Goal: Task Accomplishment & Management: Use online tool/utility

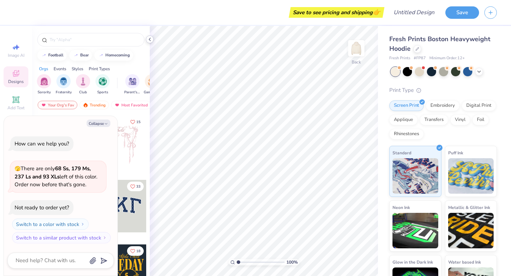
click at [148, 41] on icon at bounding box center [150, 40] width 6 height 6
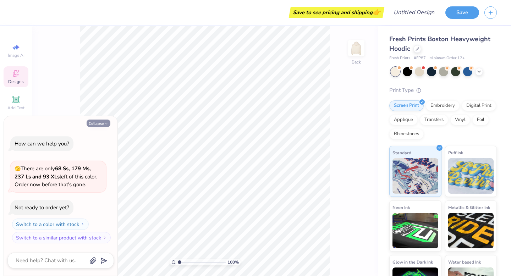
click at [103, 125] on button "Collapse" at bounding box center [99, 123] width 24 height 7
type textarea "x"
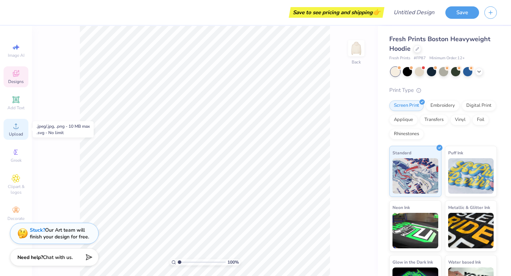
click at [19, 125] on icon at bounding box center [16, 126] width 9 height 9
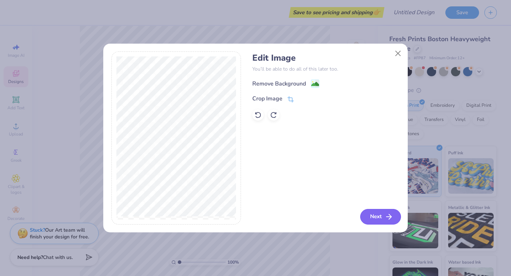
click at [384, 218] on button "Next" at bounding box center [380, 217] width 41 height 16
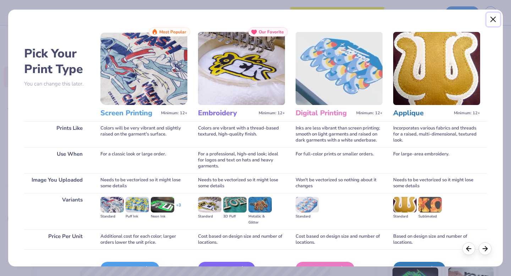
click at [492, 21] on button "Close" at bounding box center [493, 19] width 13 height 13
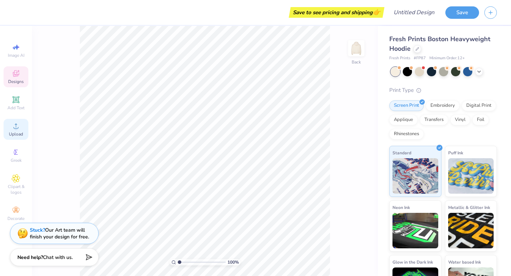
click at [22, 135] on span "Upload" at bounding box center [16, 134] width 14 height 6
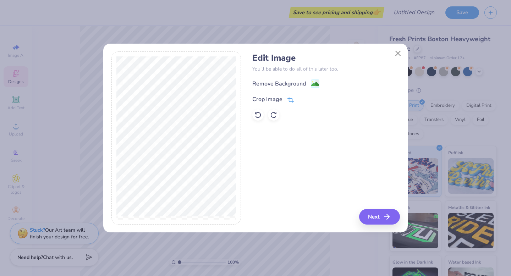
click at [285, 100] on div "Crop Image" at bounding box center [273, 99] width 42 height 9
click at [378, 219] on div "Edit Image You’ll be able to do all of this later too. Remove Background Crop I…" at bounding box center [325, 137] width 147 height 173
click at [378, 218] on div "Edit Image You’ll be able to do all of this later too. Remove Background Crop I…" at bounding box center [325, 137] width 147 height 173
click at [247, 123] on div "Edit Image You’ll be able to do all of this later too. Remove Background Crop I…" at bounding box center [255, 137] width 289 height 173
click at [300, 96] on button at bounding box center [302, 98] width 7 height 7
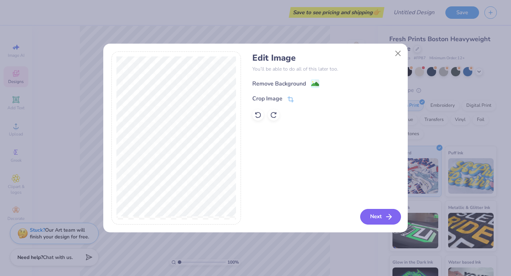
click at [382, 217] on button "Next" at bounding box center [380, 217] width 41 height 16
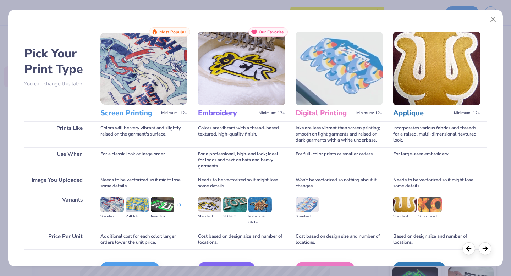
scroll to position [42, 0]
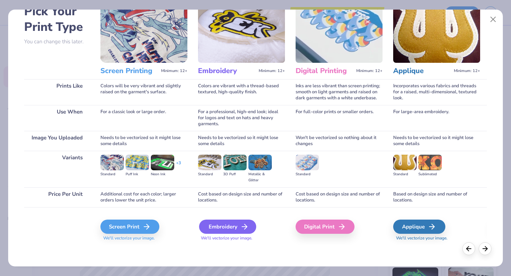
click at [246, 227] on icon at bounding box center [244, 227] width 9 height 9
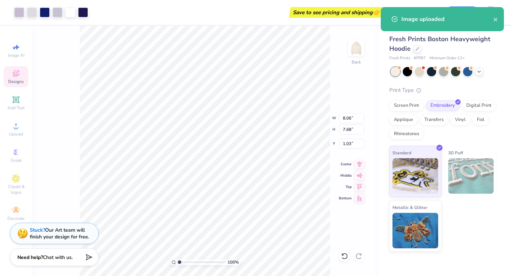
type input "8.06"
type input "7.68"
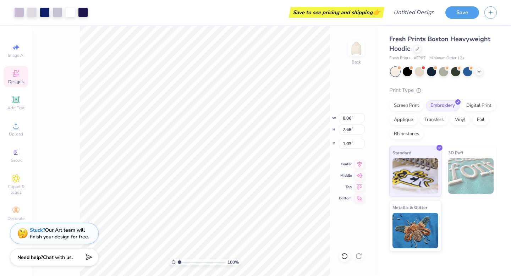
type input "2.91"
type input "5.04"
type input "4.81"
type input "3.00"
type input "5.73"
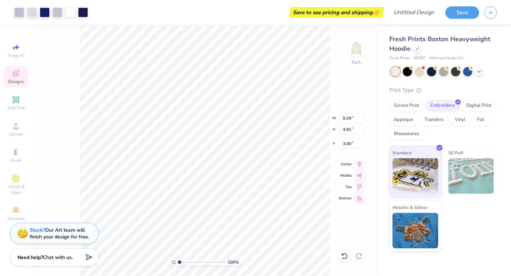
type input "5.46"
type input "2.35"
click at [17, 130] on div "Upload" at bounding box center [16, 129] width 25 height 21
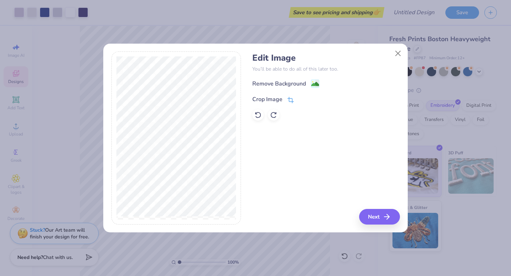
click at [285, 99] on div "Crop Image" at bounding box center [273, 99] width 42 height 9
click at [377, 216] on div "Edit Image You’ll be able to do all of this later too. Remove Background Crop I…" at bounding box center [325, 137] width 147 height 173
click at [378, 220] on div "Edit Image You’ll be able to do all of this later too. Remove Background Crop I…" at bounding box center [325, 137] width 147 height 173
click at [302, 98] on icon at bounding box center [303, 99] width 4 height 4
click at [394, 221] on button "Next" at bounding box center [380, 217] width 41 height 16
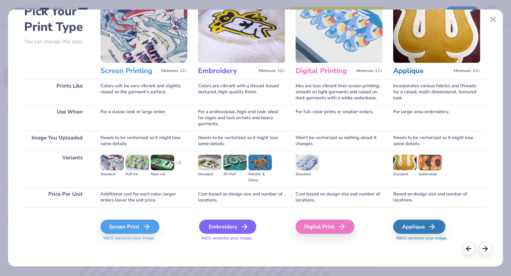
click at [236, 226] on div "Embroidery" at bounding box center [227, 227] width 57 height 14
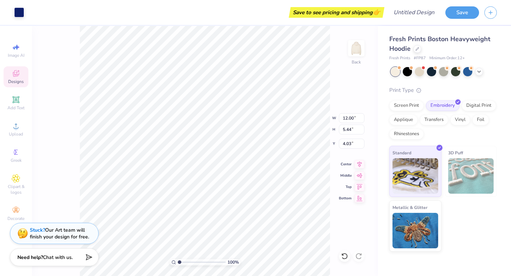
type input "5.61"
type input "2.54"
type input "9.93"
type input "5.73"
type input "5.46"
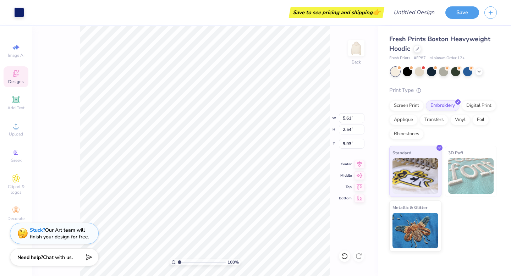
type input "2.35"
type input "3.63"
type input "1.65"
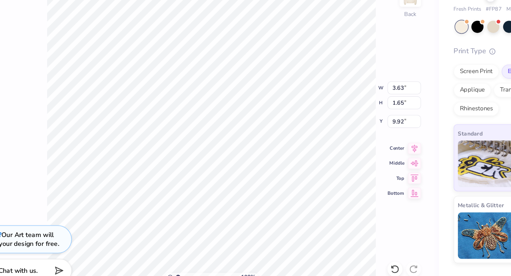
type input "11.35"
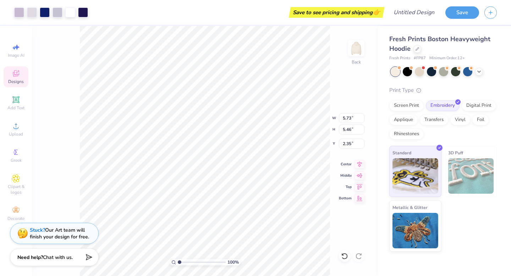
type input "6.48"
type input "6.17"
type input "3.00"
type input "5.38"
type input "5.13"
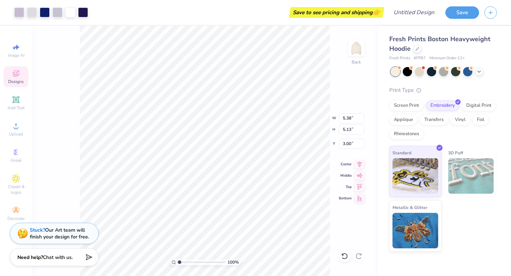
type input "3.60"
type input "2.93"
type input "1.33"
type input "11.67"
type input "3.82"
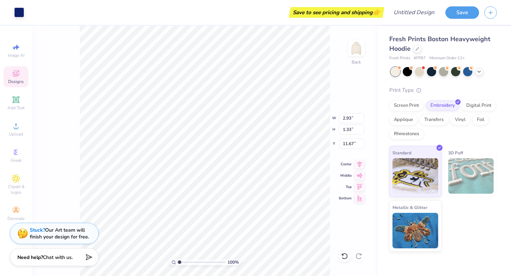
type input "1.74"
type input "11.26"
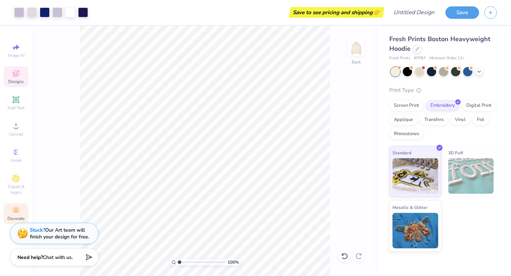
click at [18, 213] on icon at bounding box center [16, 210] width 9 height 9
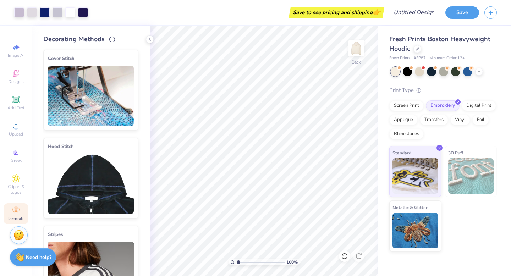
click at [81, 178] on img at bounding box center [91, 184] width 86 height 60
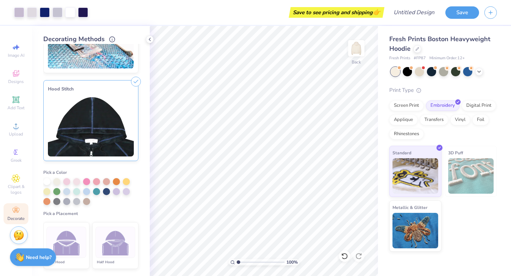
scroll to position [59, 0]
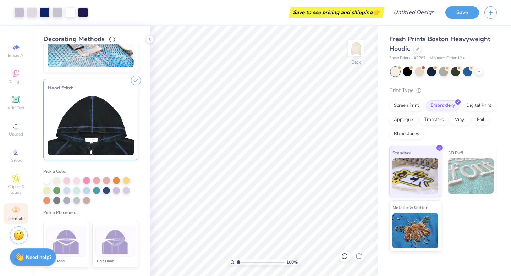
click at [113, 232] on img at bounding box center [115, 241] width 27 height 27
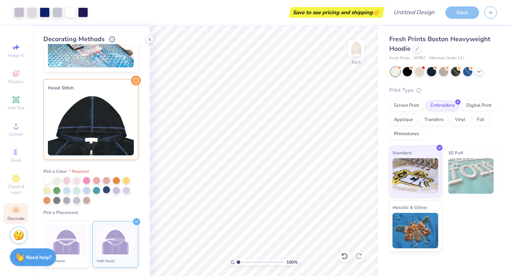
click at [106, 191] on div at bounding box center [106, 189] width 7 height 7
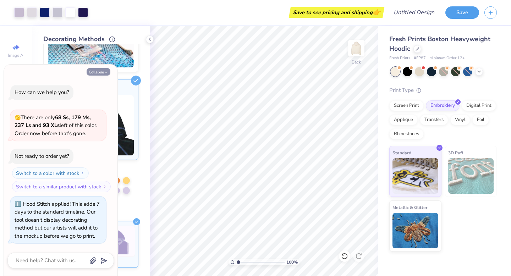
click at [104, 71] on icon "button" at bounding box center [106, 72] width 4 height 4
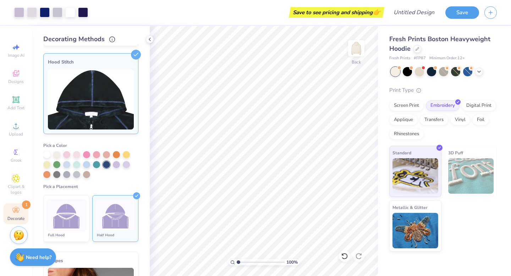
scroll to position [84, 0]
click at [136, 52] on icon at bounding box center [136, 55] width 10 height 10
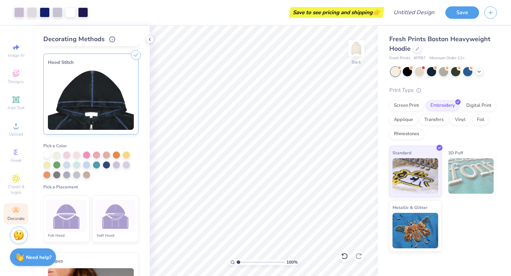
click at [134, 57] on icon at bounding box center [136, 55] width 10 height 10
click at [105, 165] on div at bounding box center [106, 164] width 7 height 7
click at [118, 203] on img at bounding box center [115, 216] width 27 height 27
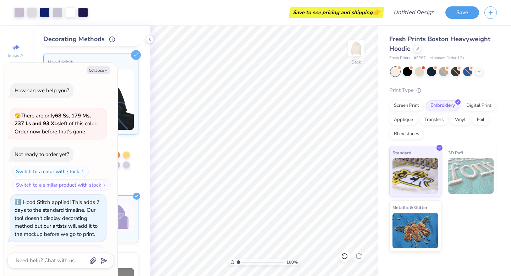
scroll to position [49, 0]
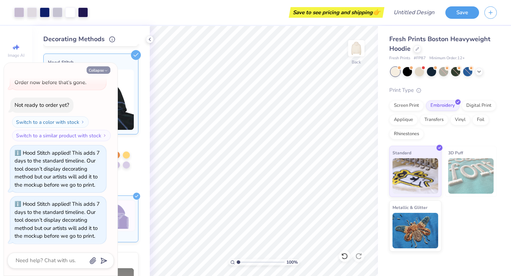
click at [103, 68] on button "Collapse" at bounding box center [99, 69] width 24 height 7
type textarea "x"
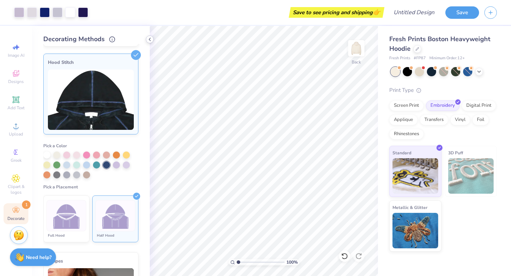
click at [150, 38] on icon at bounding box center [150, 40] width 6 height 6
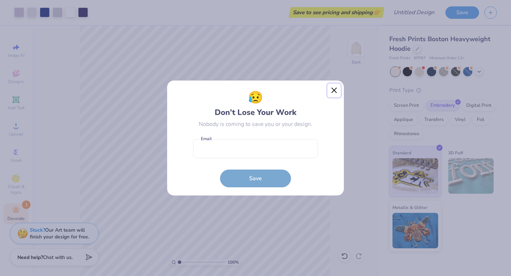
click at [338, 92] on button "Close" at bounding box center [334, 90] width 13 height 13
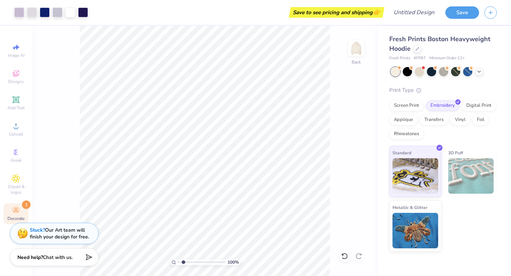
type input "3.65"
type textarea "x"
type input "4.04"
type textarea "x"
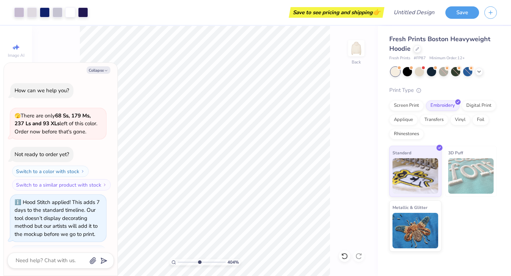
scroll to position [93, 0]
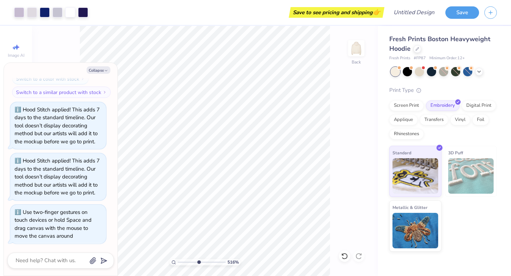
drag, startPoint x: 179, startPoint y: 263, endPoint x: 198, endPoint y: 264, distance: 18.8
type input "4.93"
click at [198, 264] on input "range" at bounding box center [202, 262] width 48 height 6
click at [99, 71] on button "Collapse" at bounding box center [99, 69] width 24 height 7
type textarea "x"
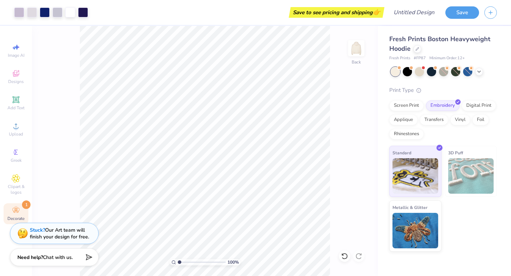
drag, startPoint x: 197, startPoint y: 262, endPoint x: 167, endPoint y: 260, distance: 30.2
type input "1"
click at [178, 260] on input "range" at bounding box center [202, 262] width 48 height 6
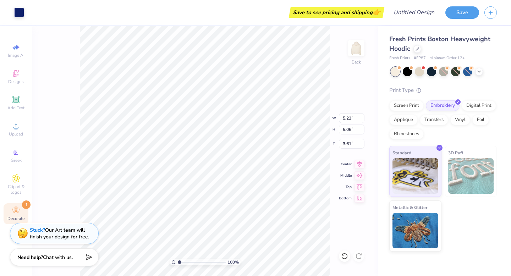
type input "5.23"
type input "5.06"
type input "3.61"
type input "4.58"
type input "4.43"
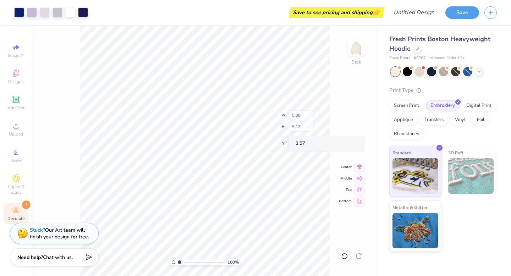
type input "3.84"
type input "3.66"
type input "3.58"
type input "3.60"
click at [302, 114] on div "100 % Back W 3.84 3.84 " H 3.66 3.66 " Y 3.58 3.58 " Center Middle Top Bottom" at bounding box center [205, 151] width 346 height 250
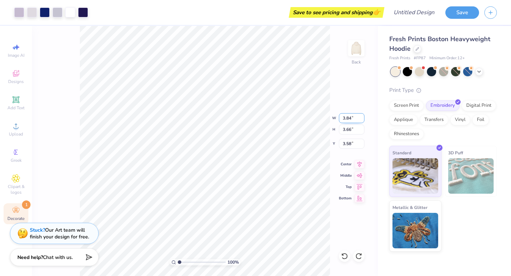
type input "3.65"
click at [355, 46] on img at bounding box center [356, 48] width 28 height 28
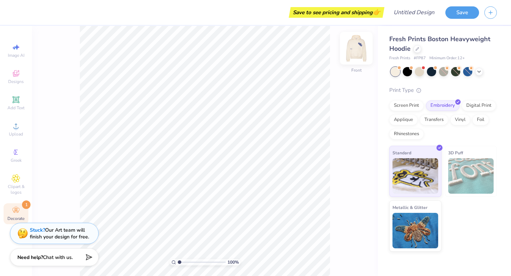
click at [355, 48] on img at bounding box center [356, 48] width 28 height 28
click at [356, 51] on img at bounding box center [356, 48] width 28 height 28
click at [17, 132] on span "Upload" at bounding box center [16, 134] width 14 height 6
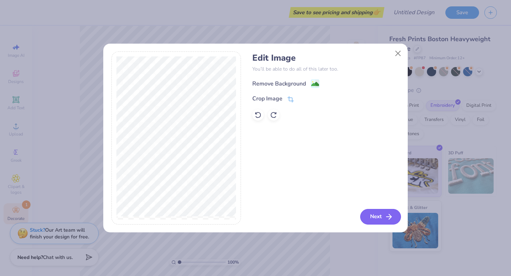
click at [372, 216] on button "Next" at bounding box center [380, 217] width 41 height 16
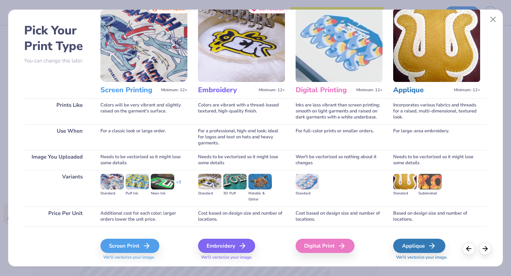
scroll to position [40, 0]
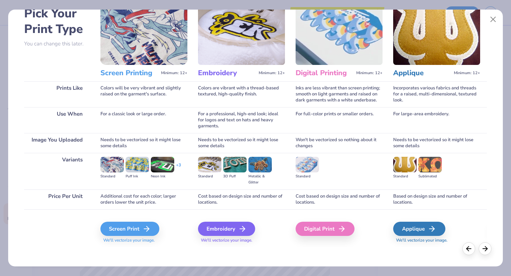
click at [229, 236] on div "Embroidery We'll vectorize your image." at bounding box center [241, 233] width 87 height 22
click at [228, 229] on div "Embroidery" at bounding box center [227, 229] width 57 height 14
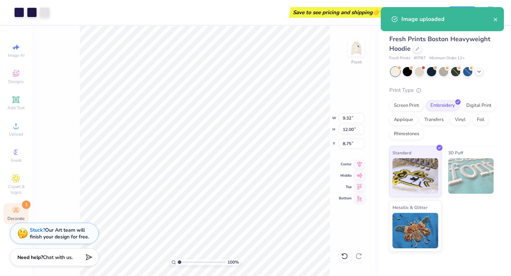
type input "6.64"
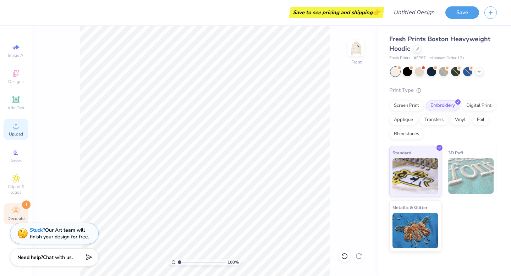
click at [13, 133] on span "Upload" at bounding box center [16, 134] width 14 height 6
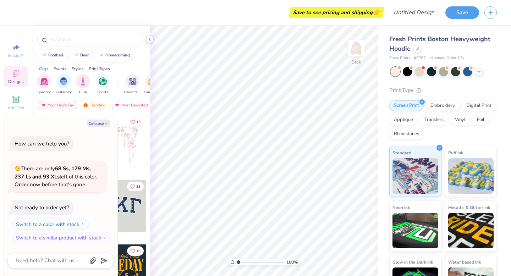
click at [152, 39] on icon at bounding box center [150, 40] width 6 height 6
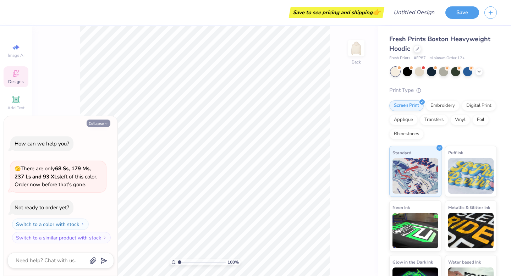
click at [104, 125] on icon "button" at bounding box center [106, 124] width 4 height 4
type textarea "x"
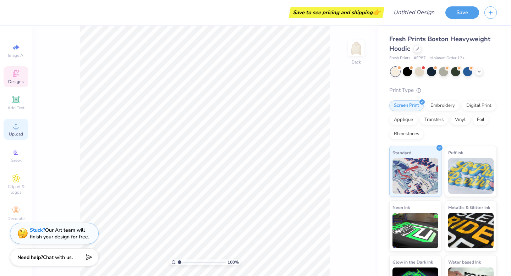
click at [13, 130] on icon at bounding box center [16, 126] width 9 height 9
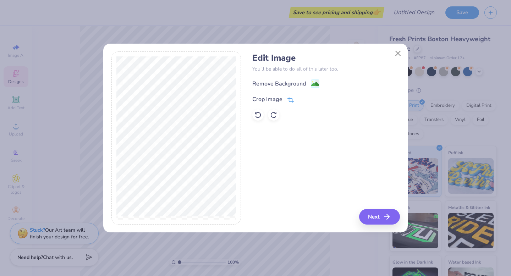
click at [286, 95] on div "Crop Image" at bounding box center [273, 99] width 42 height 9
click at [303, 99] on icon at bounding box center [303, 99] width 4 height 4
click at [371, 215] on button "Next" at bounding box center [380, 217] width 41 height 16
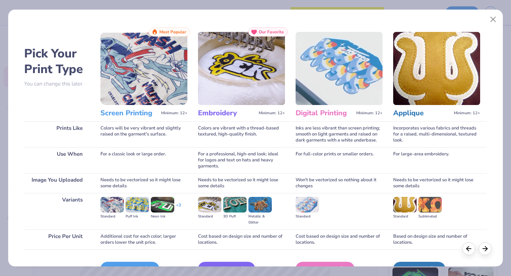
scroll to position [42, 0]
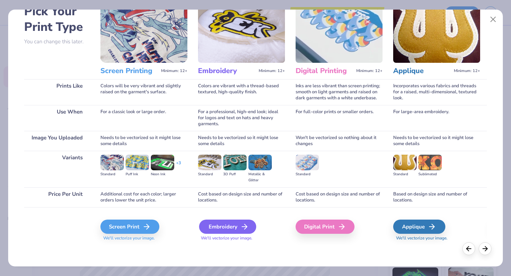
click at [230, 229] on div "Embroidery" at bounding box center [227, 227] width 57 height 14
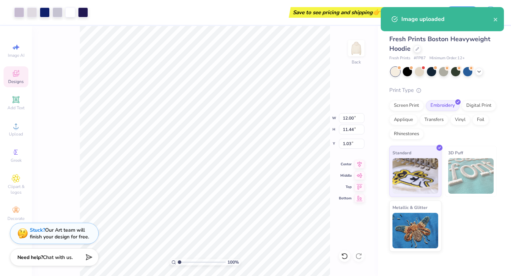
type input "6.31"
type input "6.02"
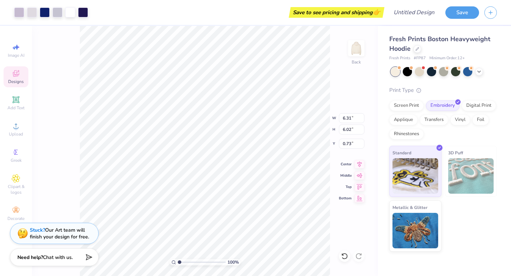
type input "3.00"
type input "4.65"
type input "4.43"
type input "3.30"
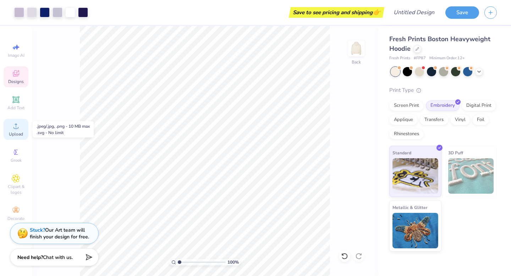
click at [19, 124] on icon at bounding box center [16, 126] width 9 height 9
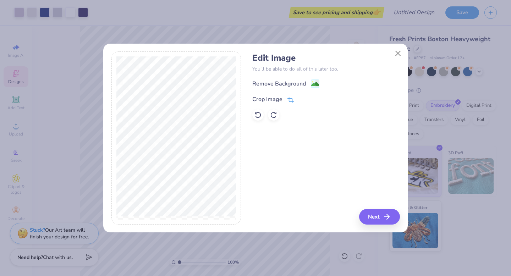
click at [287, 98] on icon at bounding box center [290, 100] width 6 height 6
click at [302, 98] on icon at bounding box center [303, 99] width 4 height 4
click at [384, 217] on button "Next" at bounding box center [380, 217] width 41 height 16
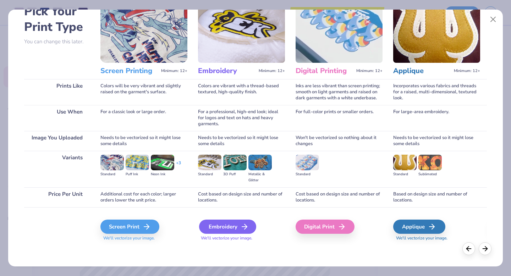
click at [241, 226] on icon at bounding box center [244, 227] width 9 height 9
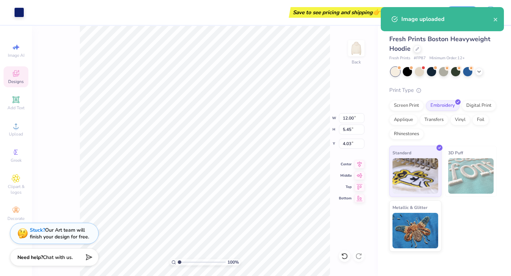
type input "5.47"
type input "2.48"
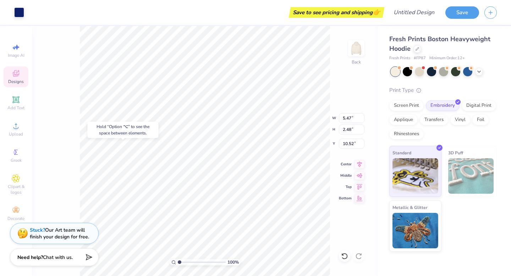
type input "10.52"
type input "3.74"
type input "1.70"
type input "11.30"
type input "10.74"
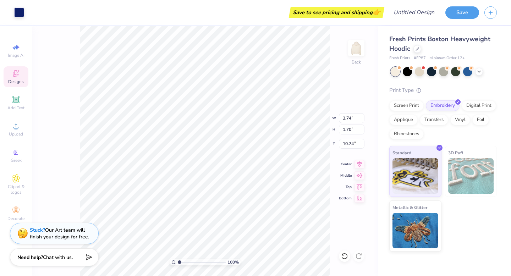
type input "10.70"
type input "4.50"
type input "2.04"
type input "10.35"
type input "10.64"
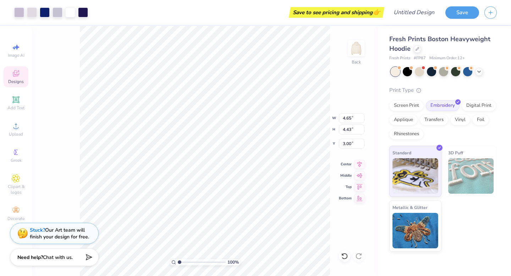
type input "3.00"
type input "5.21"
type input "4.97"
type input "3.51"
type input "10.41"
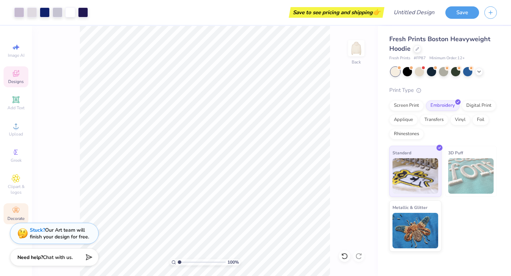
click at [17, 214] on icon at bounding box center [16, 210] width 9 height 9
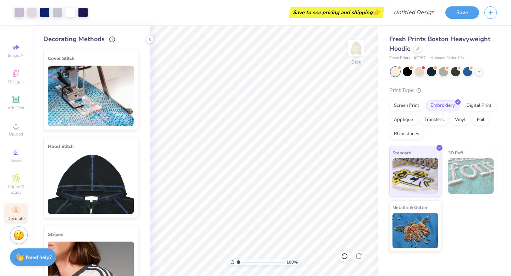
click at [101, 172] on img at bounding box center [91, 184] width 86 height 60
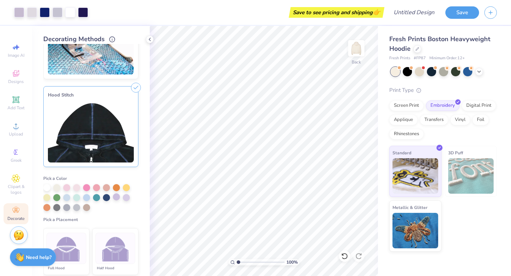
scroll to position [65, 0]
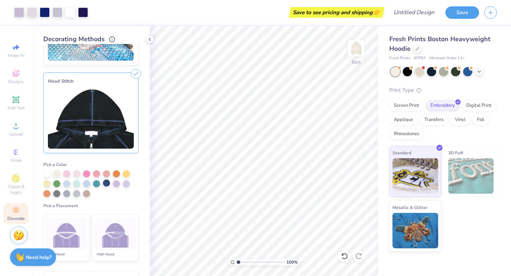
click at [106, 184] on div at bounding box center [106, 183] width 7 height 7
click at [118, 239] on img at bounding box center [115, 234] width 27 height 27
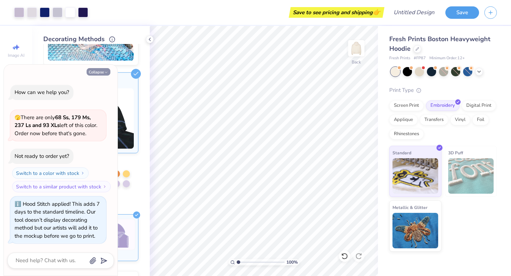
click at [105, 74] on icon "button" at bounding box center [106, 72] width 4 height 4
type textarea "x"
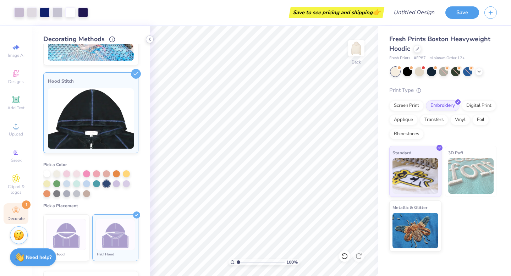
click at [150, 41] on polyline at bounding box center [149, 39] width 1 height 3
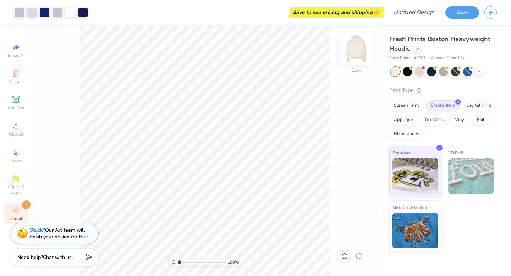
click at [358, 50] on img at bounding box center [356, 48] width 28 height 28
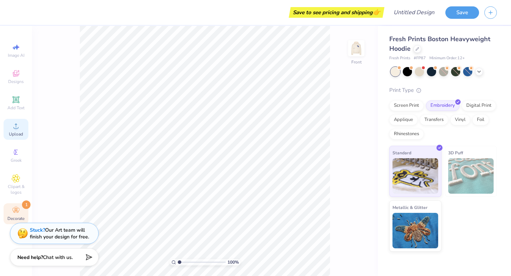
click at [20, 127] on div "Upload" at bounding box center [16, 129] width 25 height 21
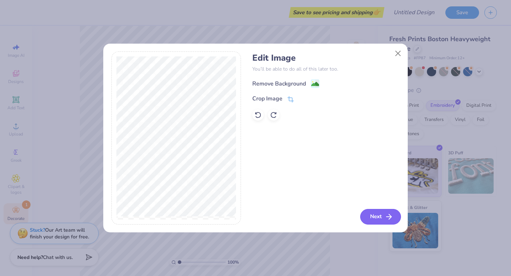
click at [374, 215] on button "Next" at bounding box center [380, 217] width 41 height 16
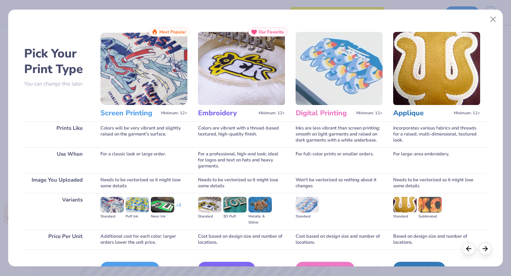
scroll to position [42, 0]
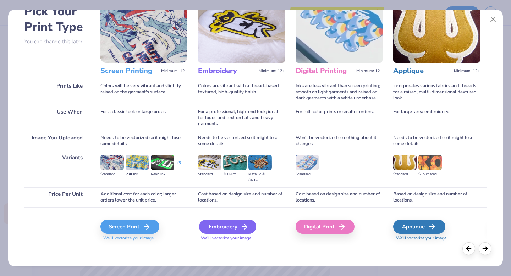
click at [239, 231] on div "Embroidery" at bounding box center [227, 227] width 57 height 14
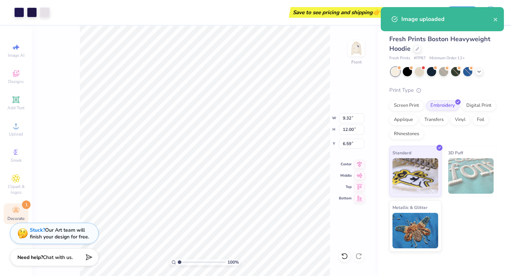
type input "6.59"
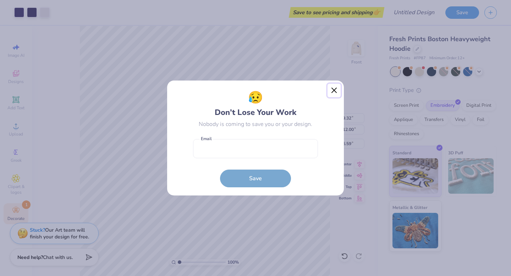
click at [334, 92] on button "Close" at bounding box center [334, 90] width 13 height 13
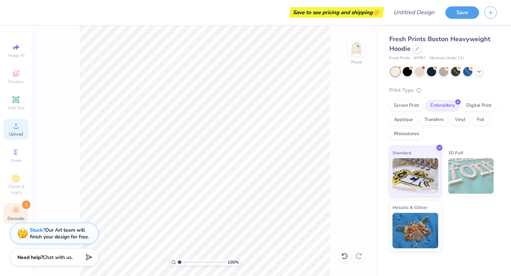
click at [16, 127] on icon at bounding box center [16, 126] width 9 height 9
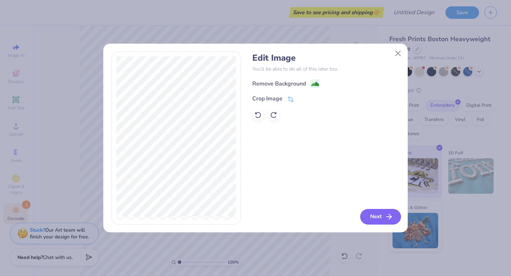
click at [373, 215] on button "Next" at bounding box center [380, 217] width 41 height 16
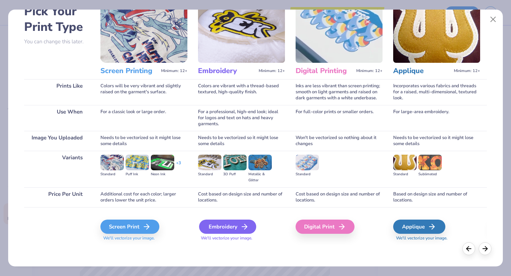
click at [235, 226] on div "Embroidery" at bounding box center [227, 227] width 57 height 14
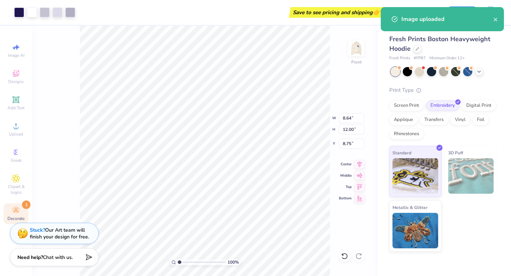
type input "6.62"
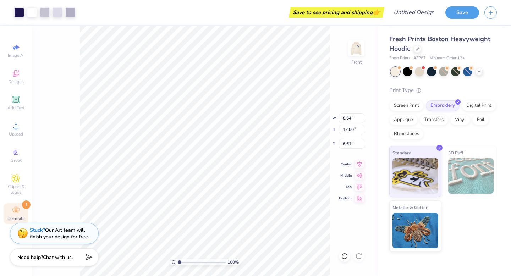
type input "4.07"
type input "5.65"
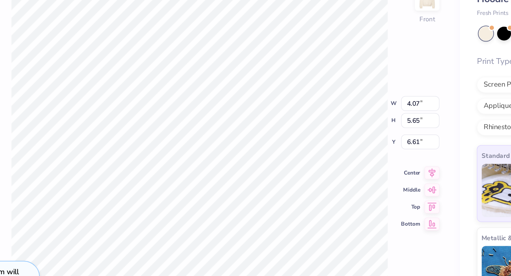
type input "6.50"
type input "3.46"
type input "4.80"
type input "6.51"
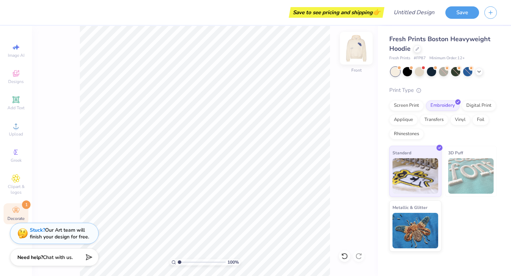
click at [355, 51] on img at bounding box center [356, 48] width 28 height 28
click at [354, 54] on img at bounding box center [356, 48] width 28 height 28
click at [17, 75] on icon at bounding box center [16, 73] width 9 height 9
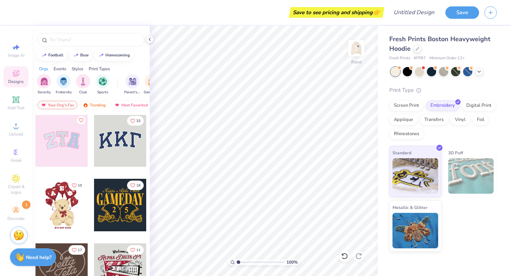
scroll to position [0, 0]
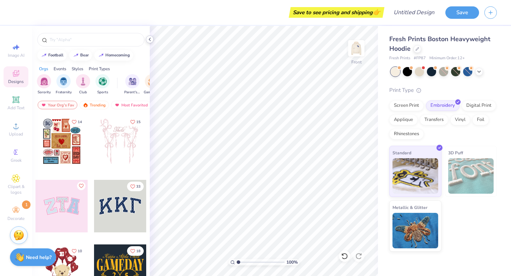
click at [149, 38] on icon at bounding box center [150, 40] width 6 height 6
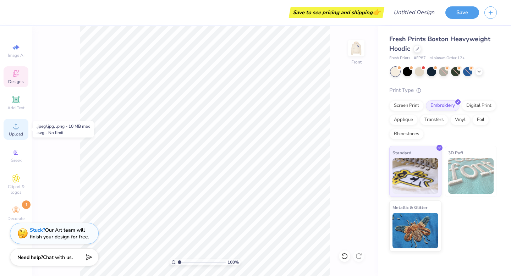
click at [14, 128] on icon at bounding box center [15, 126] width 5 height 5
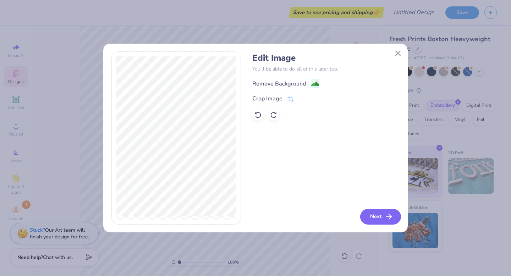
click at [380, 218] on button "Next" at bounding box center [380, 217] width 41 height 16
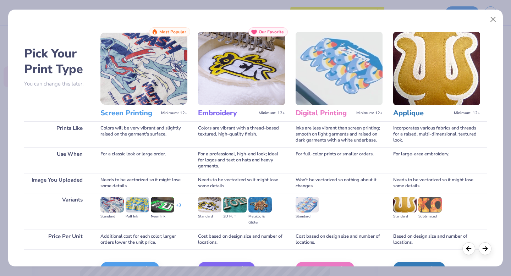
scroll to position [42, 0]
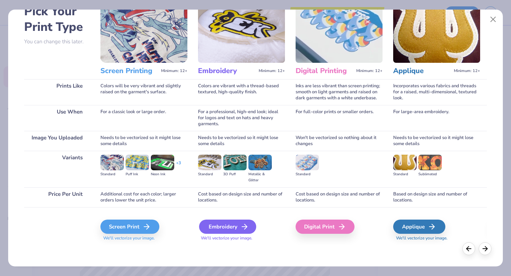
click at [242, 227] on line at bounding box center [244, 227] width 5 height 0
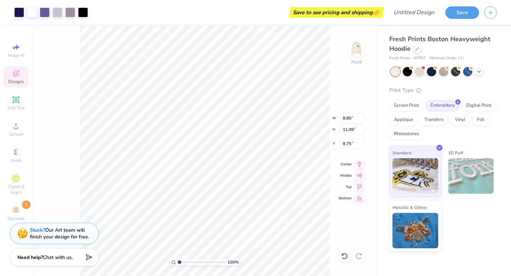
type input "6.90"
click at [356, 52] on img at bounding box center [356, 48] width 28 height 28
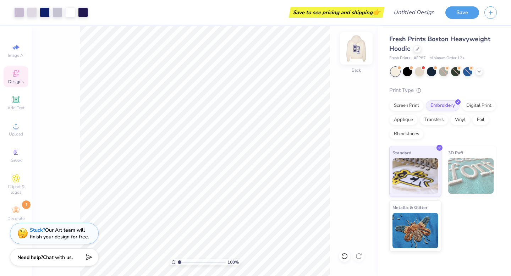
click at [356, 52] on img at bounding box center [356, 48] width 28 height 28
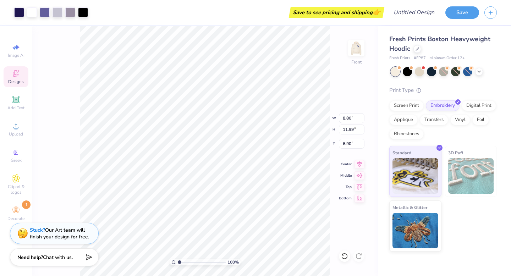
type input "6.91"
click at [34, 7] on div at bounding box center [32, 12] width 10 height 10
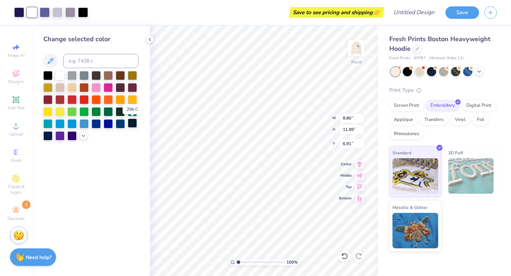
click at [134, 123] on div at bounding box center [132, 123] width 9 height 9
click at [47, 135] on div at bounding box center [47, 135] width 9 height 9
click at [83, 135] on icon at bounding box center [84, 135] width 6 height 6
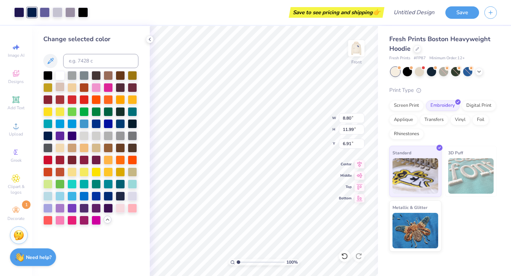
click at [60, 83] on div at bounding box center [59, 86] width 9 height 9
click at [51, 59] on icon at bounding box center [51, 61] width 6 height 6
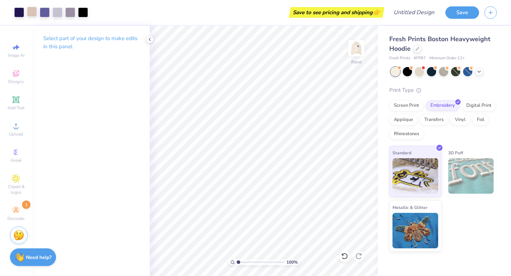
click at [32, 14] on div at bounding box center [32, 12] width 10 height 10
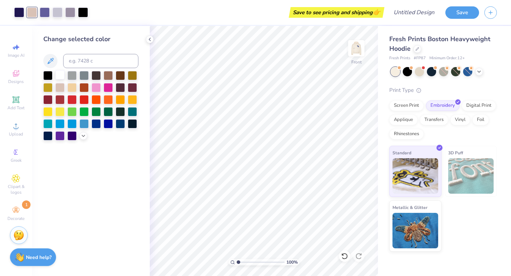
click at [59, 78] on div at bounding box center [59, 74] width 9 height 9
click at [149, 38] on icon at bounding box center [150, 40] width 6 height 6
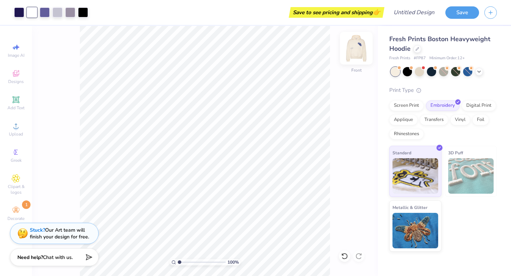
click at [356, 45] on img at bounding box center [356, 48] width 28 height 28
click at [356, 46] on img at bounding box center [356, 48] width 28 height 28
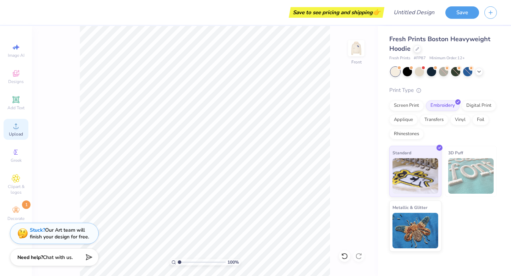
click at [18, 129] on icon at bounding box center [16, 126] width 9 height 9
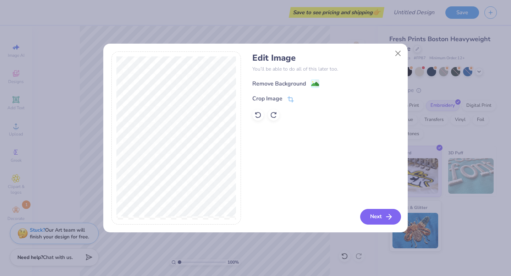
click at [378, 214] on button "Next" at bounding box center [380, 217] width 41 height 16
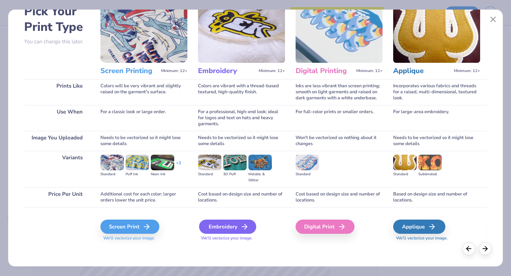
click at [238, 229] on div "Embroidery" at bounding box center [227, 227] width 57 height 14
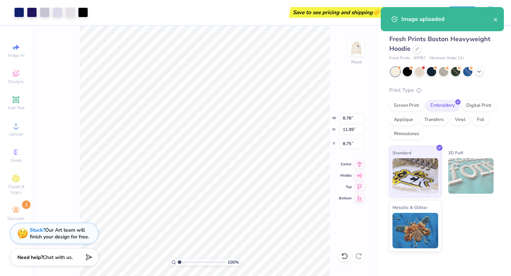
click at [472, 165] on img at bounding box center [471, 175] width 46 height 35
click at [424, 213] on img at bounding box center [416, 229] width 46 height 35
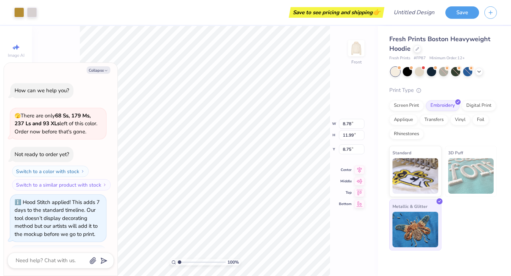
scroll to position [42, 0]
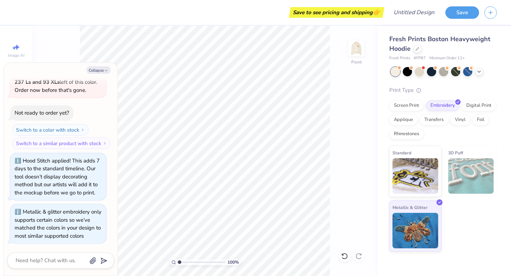
click at [98, 65] on div "Collapse How can we help you? 🫣 There are only 68 Ss, 179 Ms, 237 Ls and 93 XLs…" at bounding box center [61, 169] width 114 height 213
click at [100, 71] on button "Collapse" at bounding box center [99, 69] width 24 height 7
type textarea "x"
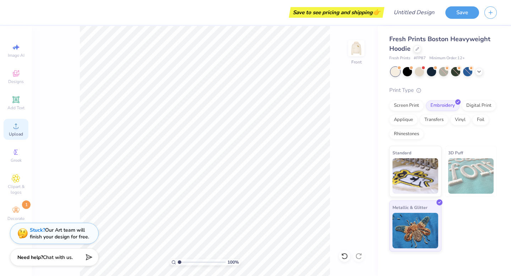
click at [17, 136] on span "Upload" at bounding box center [16, 134] width 14 height 6
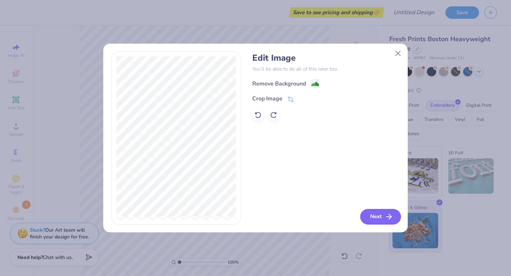
click at [375, 215] on button "Next" at bounding box center [380, 217] width 41 height 16
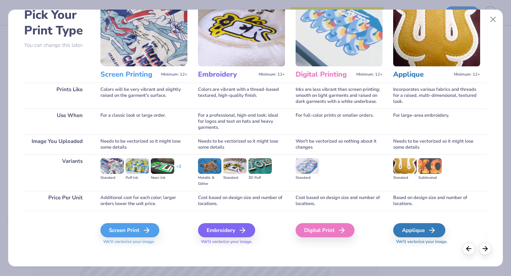
scroll to position [42, 0]
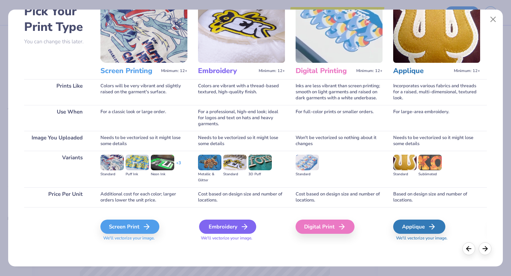
click at [242, 226] on icon at bounding box center [244, 227] width 9 height 9
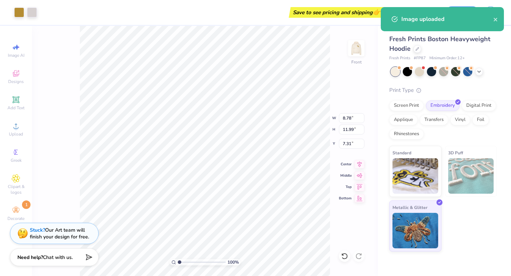
type input "7.29"
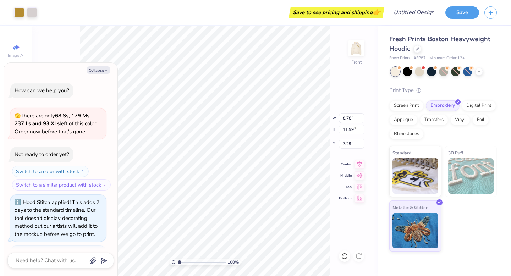
scroll to position [100, 0]
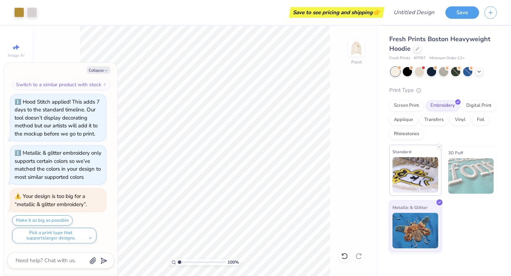
click at [413, 174] on img at bounding box center [416, 174] width 46 height 35
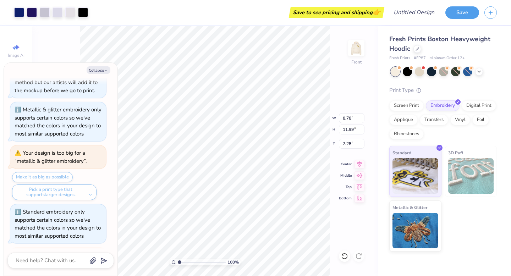
scroll to position [203, 0]
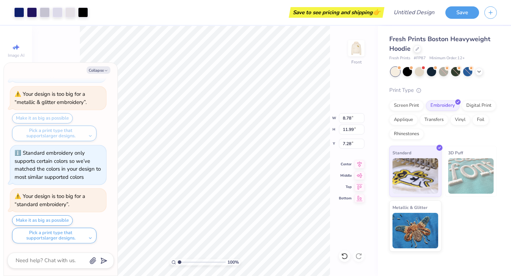
type textarea "x"
type input "5.60"
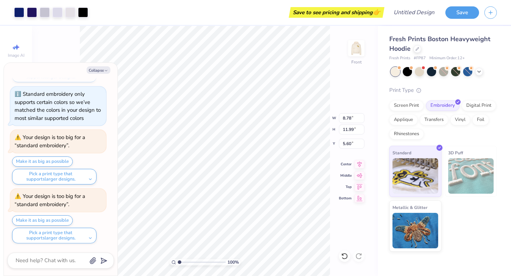
type textarea "x"
type input "7.14"
type textarea "x"
type input "6.70"
click at [415, 108] on div "Screen Print" at bounding box center [406, 104] width 34 height 11
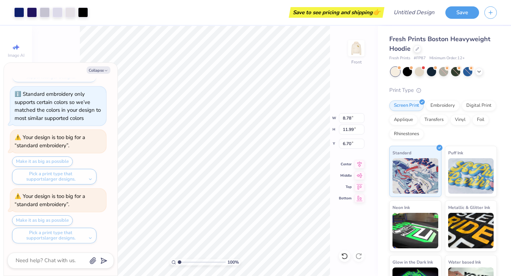
type textarea "x"
type input "6.67"
type textarea "x"
type input "11.57"
type input "15.80"
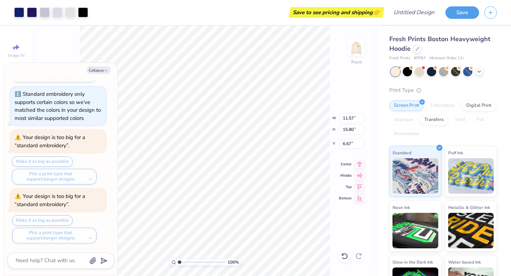
type textarea "x"
type input "6.08"
click at [358, 52] on img at bounding box center [356, 48] width 28 height 28
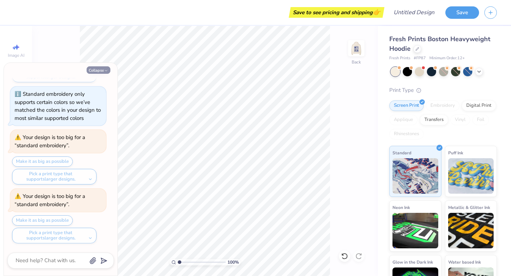
click at [105, 70] on icon "button" at bounding box center [106, 71] width 4 height 4
type textarea "x"
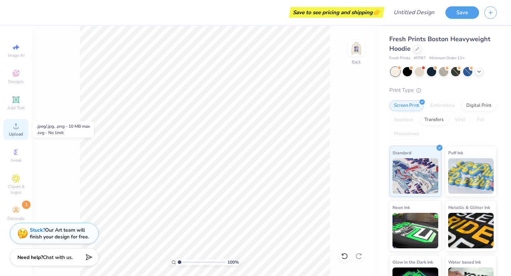
click at [17, 131] on div "Upload" at bounding box center [16, 129] width 25 height 21
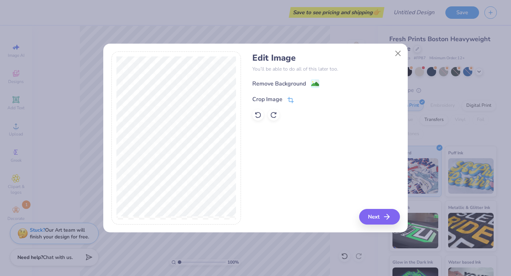
click at [285, 98] on div "Crop Image" at bounding box center [273, 99] width 42 height 9
click at [246, 171] on div "Edit Image You’ll be able to do all of this later too. Remove Background Crop I…" at bounding box center [255, 137] width 289 height 173
click at [242, 114] on div "Edit Image You’ll be able to do all of this later too. Remove Background Crop I…" at bounding box center [255, 137] width 289 height 173
click at [301, 100] on icon at bounding box center [303, 99] width 4 height 4
click at [388, 219] on icon "button" at bounding box center [389, 217] width 9 height 9
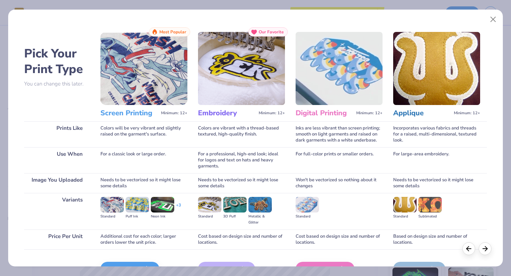
scroll to position [42, 0]
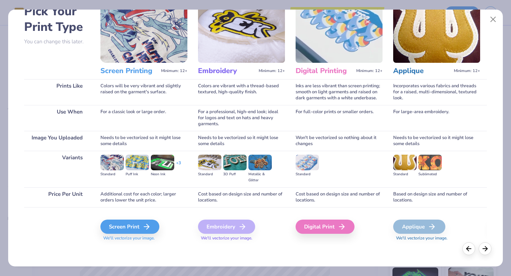
click at [241, 227] on line at bounding box center [242, 227] width 5 height 0
click at [148, 230] on icon at bounding box center [148, 227] width 9 height 9
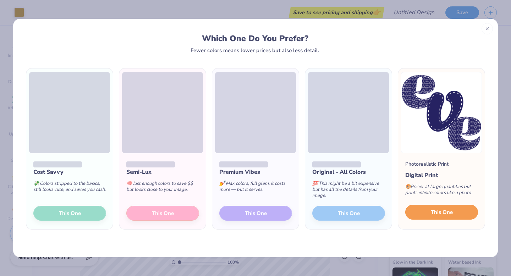
click at [425, 208] on button "This One" at bounding box center [441, 212] width 73 height 15
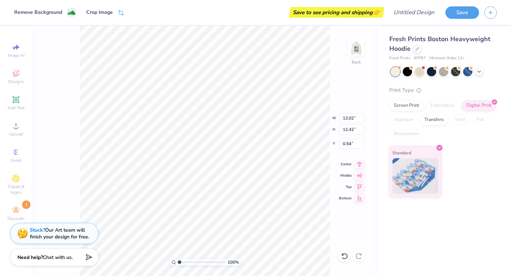
type input "6.62"
type input "6.31"
type input "3.60"
type input "4.81"
type input "4.58"
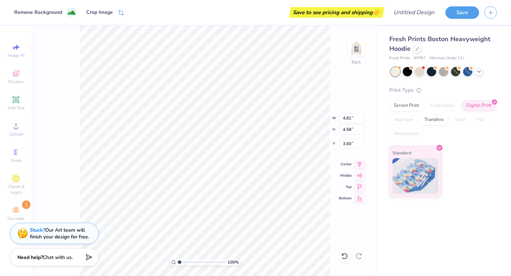
type input "4.09"
type input "10.44"
click at [19, 11] on div at bounding box center [19, 12] width 10 height 10
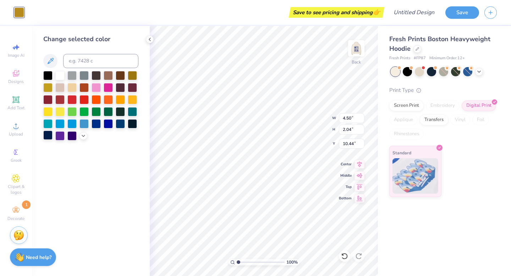
click at [45, 133] on div at bounding box center [47, 135] width 9 height 9
type input "4.81"
type input "4.58"
type input "4.09"
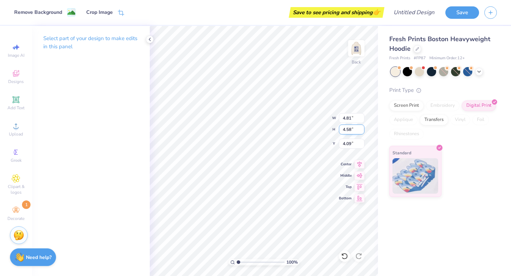
type input "4.50"
type input "2.04"
type input "10.44"
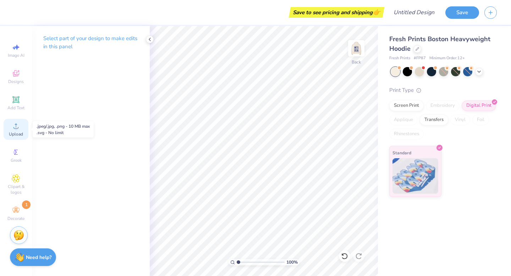
click at [13, 127] on icon at bounding box center [16, 126] width 9 height 9
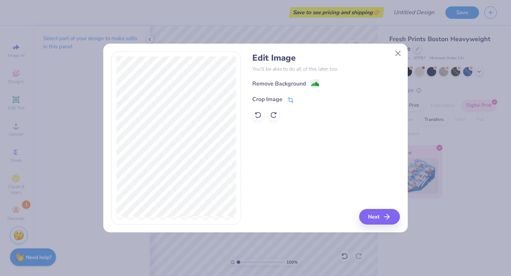
click at [290, 97] on icon at bounding box center [290, 100] width 6 height 6
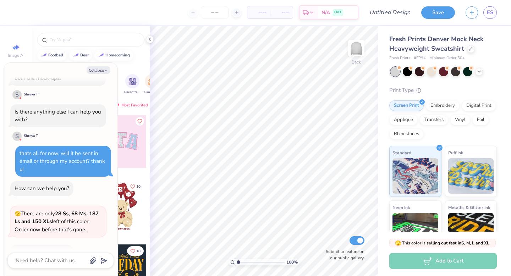
scroll to position [494, 0]
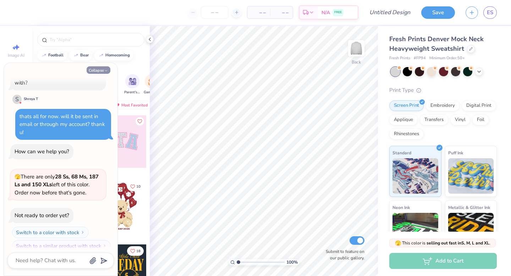
click at [104, 70] on icon "button" at bounding box center [106, 71] width 4 height 4
type textarea "x"
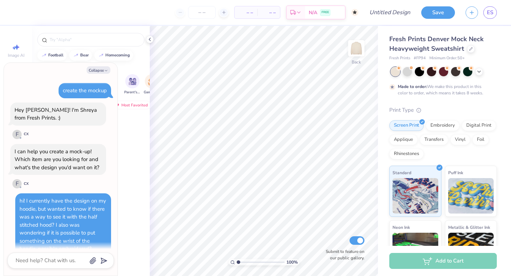
scroll to position [518, 0]
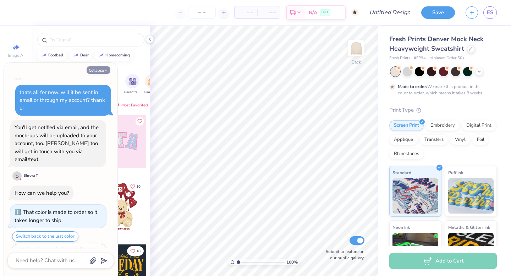
click at [102, 69] on button "Collapse" at bounding box center [99, 69] width 24 height 7
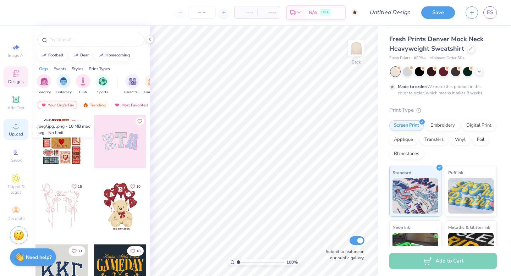
click at [18, 130] on icon at bounding box center [16, 126] width 9 height 9
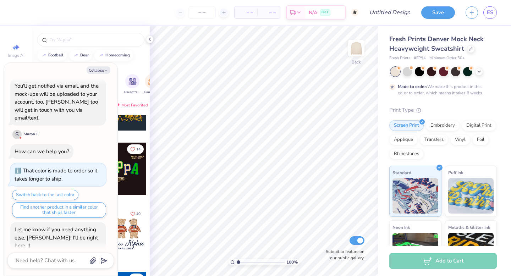
scroll to position [579, 0]
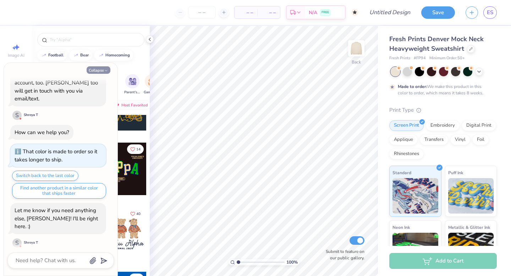
click at [99, 69] on button "Collapse" at bounding box center [99, 69] width 24 height 7
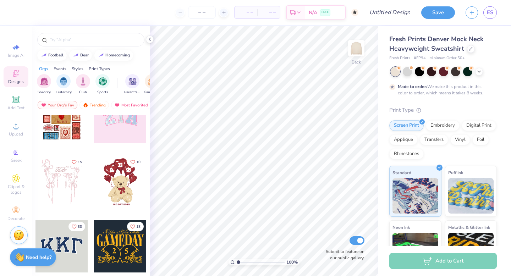
scroll to position [0, 0]
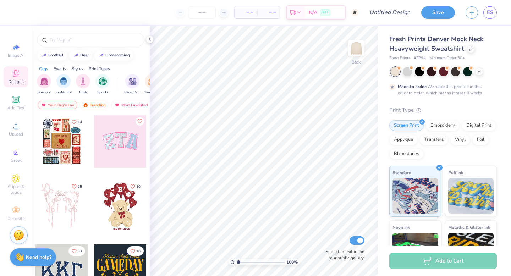
click at [126, 140] on div at bounding box center [120, 141] width 53 height 53
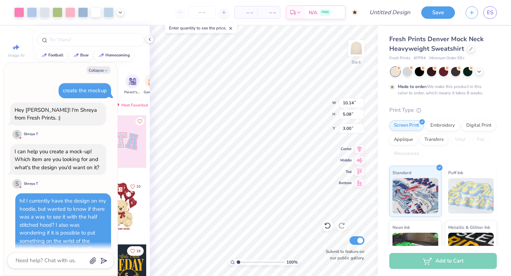
scroll to position [650, 0]
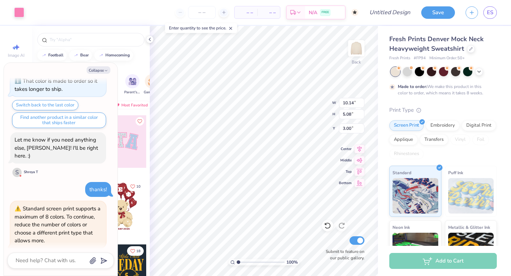
type textarea "x"
type input "9.96"
type input "4.91"
type input "3.07"
type textarea "x"
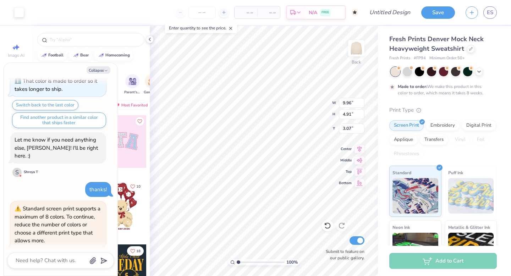
type input "3.00"
type textarea "x"
type input "4.42"
type textarea "x"
type input "3.32"
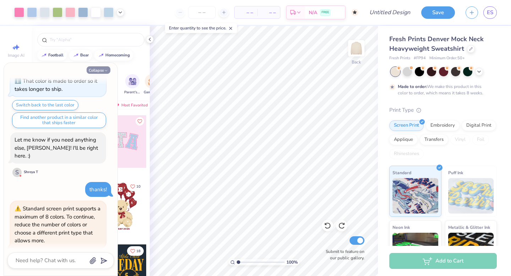
click at [101, 71] on button "Collapse" at bounding box center [99, 69] width 24 height 7
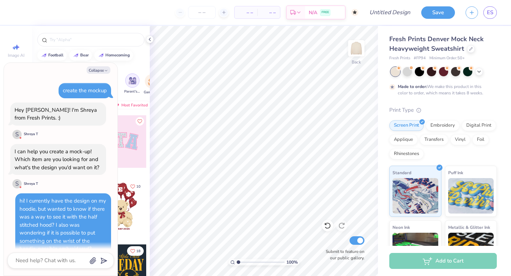
scroll to position [691, 0]
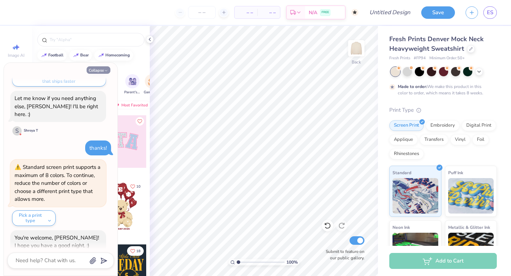
click at [101, 71] on button "Collapse" at bounding box center [99, 69] width 24 height 7
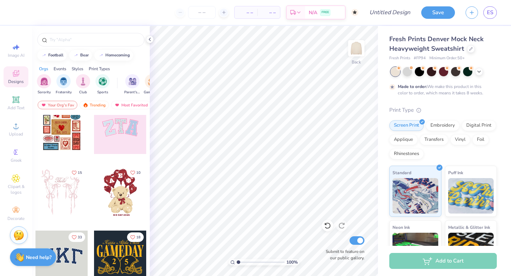
scroll to position [10, 0]
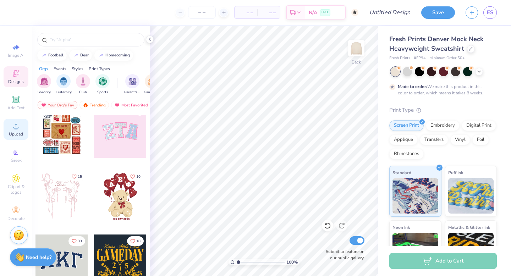
click at [18, 133] on span "Upload" at bounding box center [16, 134] width 14 height 6
click at [18, 126] on icon at bounding box center [16, 126] width 9 height 9
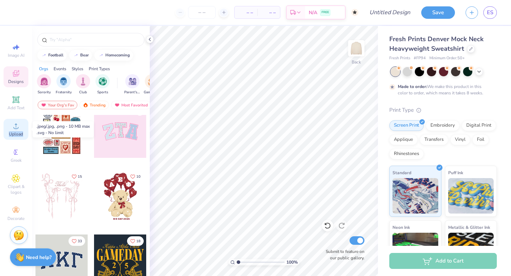
click at [18, 126] on icon at bounding box center [16, 126] width 9 height 9
click at [409, 71] on div at bounding box center [407, 70] width 9 height 9
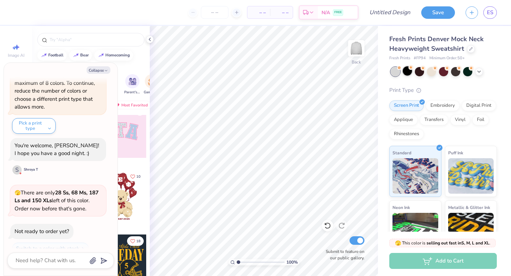
scroll to position [911, 0]
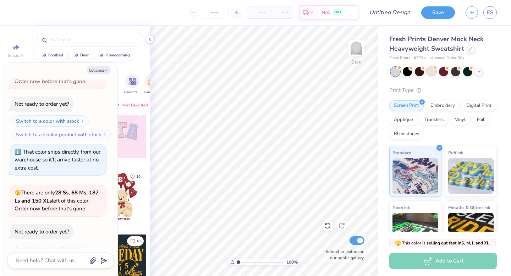
click at [431, 74] on div at bounding box center [431, 70] width 9 height 9
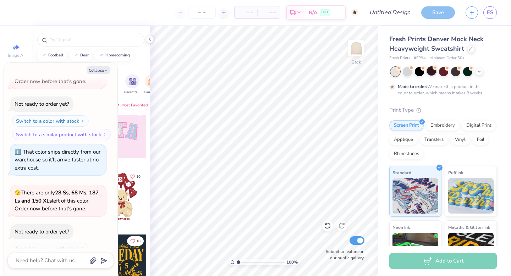
scroll to position [970, 0]
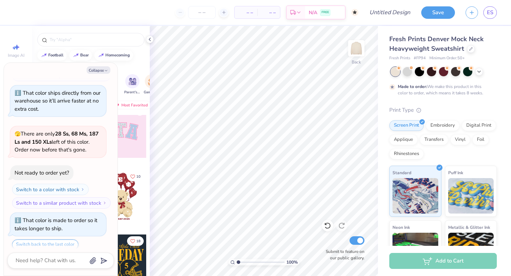
click at [105, 65] on div "Collapse create the mockup Hey Eden! I'm Shreya from Fresh Prints. :) S Shreya …" at bounding box center [61, 169] width 114 height 213
click at [104, 69] on icon "button" at bounding box center [106, 71] width 4 height 4
type textarea "x"
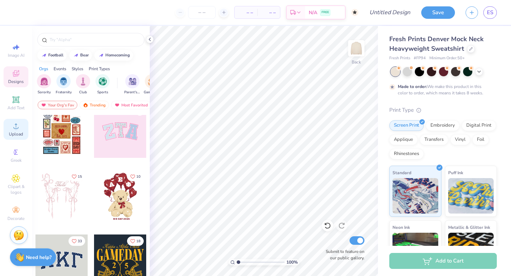
click at [18, 130] on icon at bounding box center [16, 126] width 9 height 9
click at [22, 131] on div "Upload" at bounding box center [16, 129] width 25 height 21
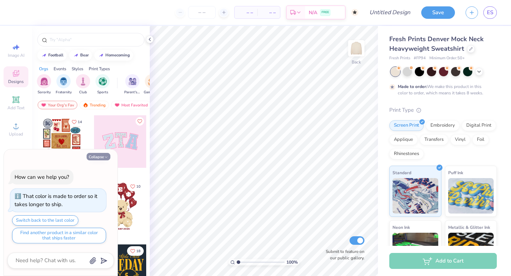
click at [97, 157] on button "Collapse" at bounding box center [99, 156] width 24 height 7
type textarea "x"
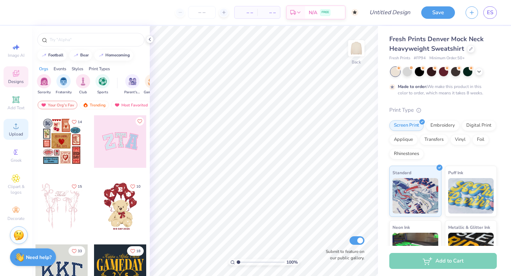
click at [5, 131] on div "Upload" at bounding box center [16, 129] width 25 height 21
click at [17, 131] on span "Upload" at bounding box center [16, 134] width 14 height 6
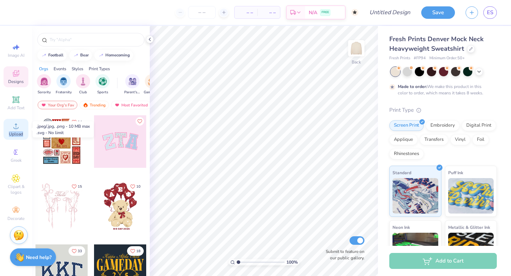
click at [17, 131] on span "Upload" at bounding box center [16, 134] width 14 height 6
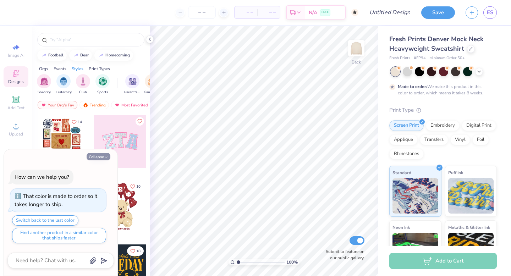
click at [99, 156] on button "Collapse" at bounding box center [99, 156] width 24 height 7
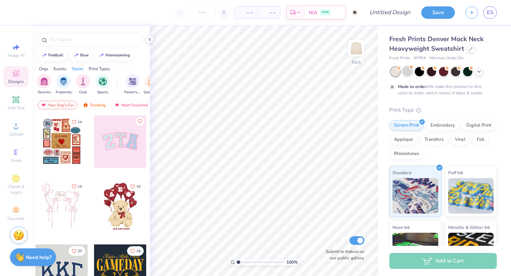
click at [406, 72] on div at bounding box center [407, 70] width 9 height 9
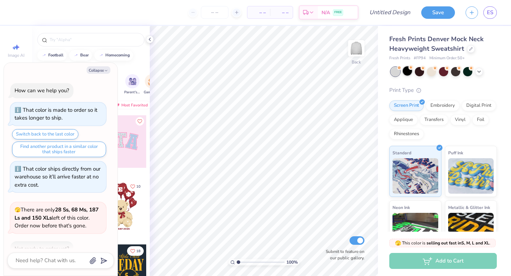
scroll to position [133, 0]
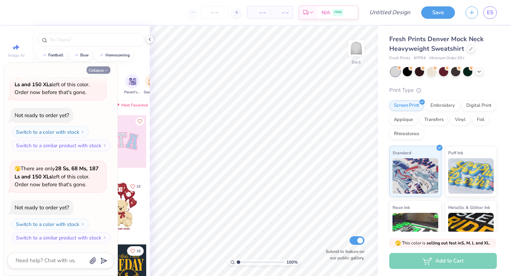
click at [102, 70] on button "Collapse" at bounding box center [99, 69] width 24 height 7
type textarea "x"
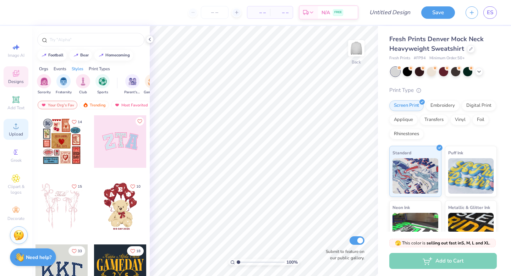
click at [16, 123] on icon at bounding box center [16, 126] width 9 height 9
click at [17, 123] on icon at bounding box center [16, 126] width 9 height 9
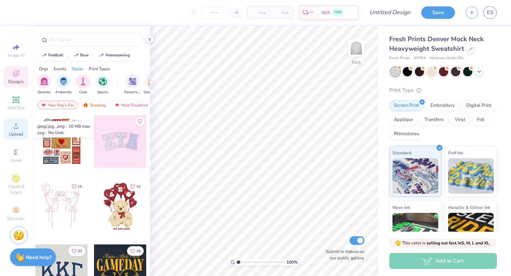
click at [13, 124] on icon at bounding box center [16, 126] width 9 height 9
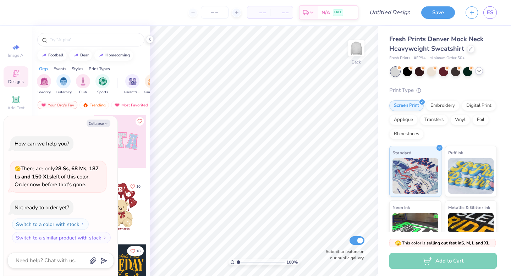
click at [480, 70] on polyline at bounding box center [479, 70] width 3 height 1
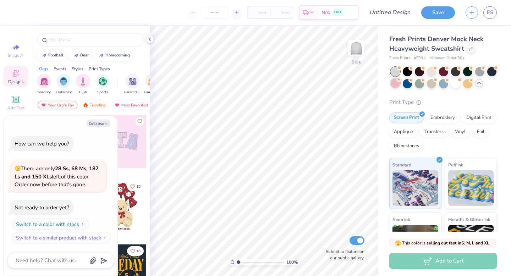
click at [396, 82] on div at bounding box center [395, 82] width 9 height 9
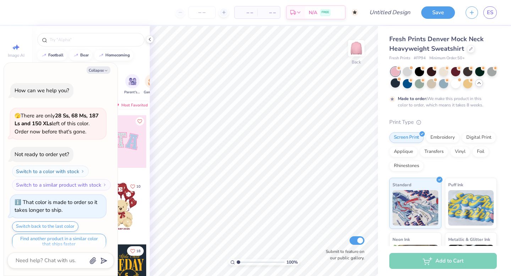
scroll to position [6, 0]
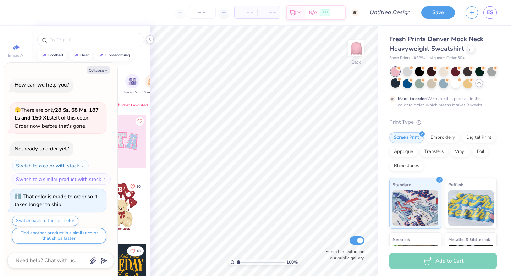
click at [151, 39] on icon at bounding box center [150, 40] width 6 height 6
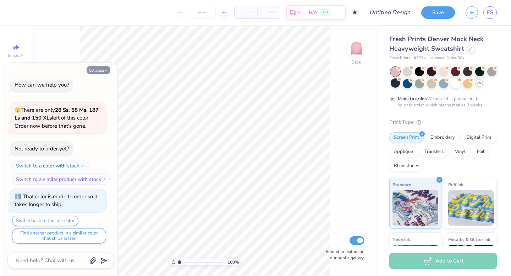
click at [105, 70] on polyline "button" at bounding box center [106, 70] width 2 height 1
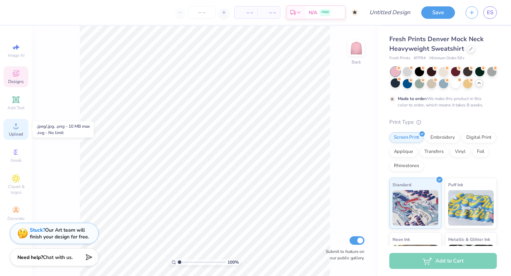
click at [21, 129] on div "Upload" at bounding box center [16, 129] width 25 height 21
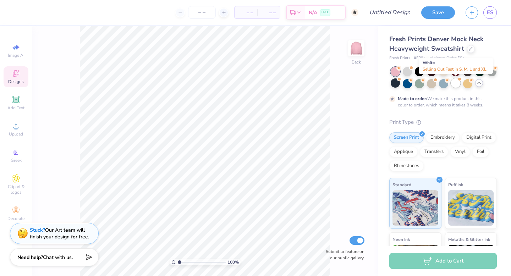
click at [457, 86] on div at bounding box center [455, 82] width 9 height 9
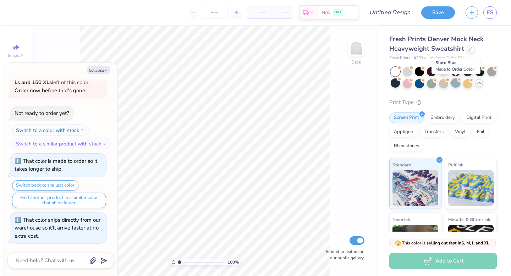
scroll to position [133, 0]
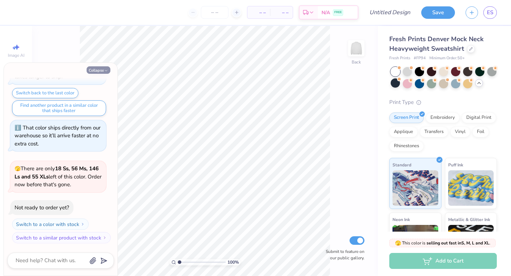
click at [100, 71] on button "Collapse" at bounding box center [99, 69] width 24 height 7
type textarea "x"
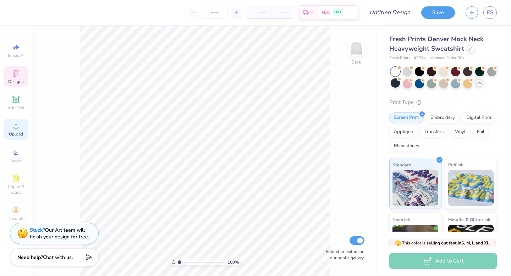
click at [11, 134] on span "Upload" at bounding box center [16, 134] width 14 height 6
